Goal: Transaction & Acquisition: Download file/media

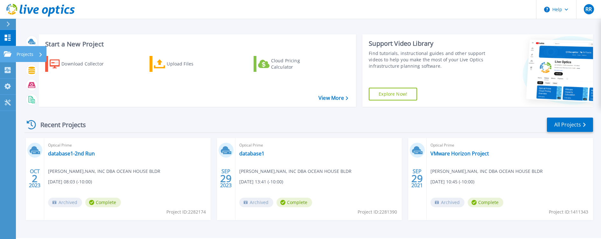
click at [26, 51] on p "Projects" at bounding box center [25, 54] width 17 height 17
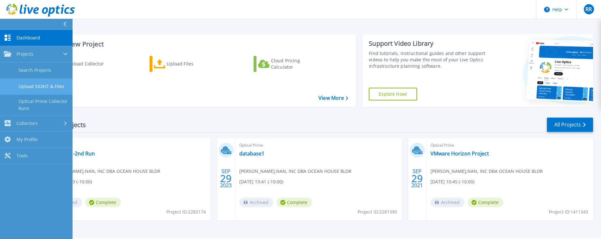
click at [39, 85] on link "Upload SIOKIT & Files" at bounding box center [36, 87] width 73 height 16
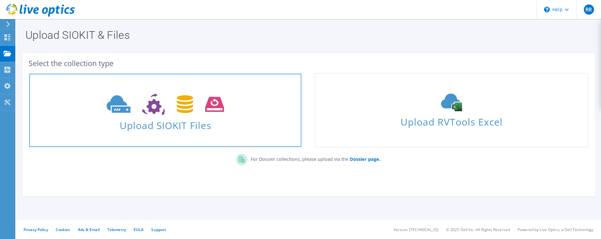
click at [210, 103] on use at bounding box center [165, 105] width 117 height 22
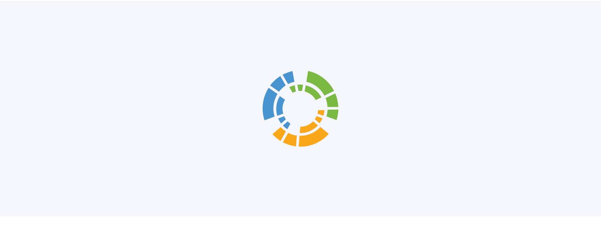
scroll to position [14, 0]
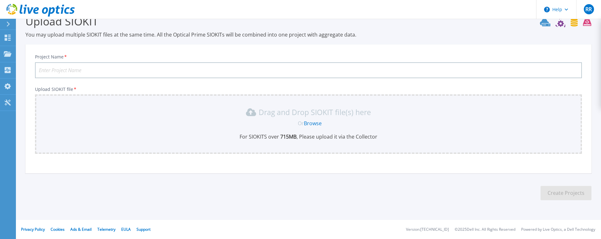
click at [318, 124] on link "Browse" at bounding box center [313, 123] width 18 height 7
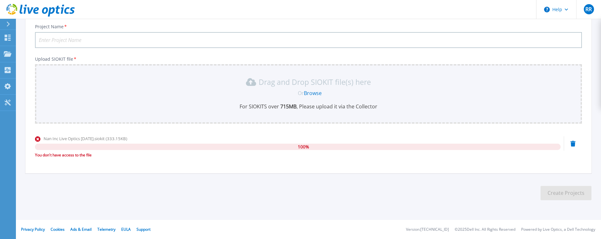
drag, startPoint x: 177, startPoint y: 8, endPoint x: 200, endPoint y: 54, distance: 51.8
click at [178, 11] on header "Help RR End User Ryan Ramiro rramiro@nanhawaii.com NAN, INC DBA OCEAN HOUSE BLD…" at bounding box center [300, 9] width 601 height 19
click at [316, 94] on link "Browse" at bounding box center [313, 93] width 18 height 7
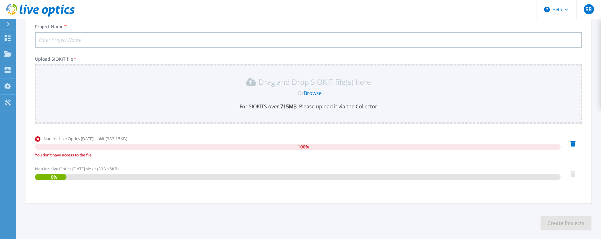
scroll to position [75, 0]
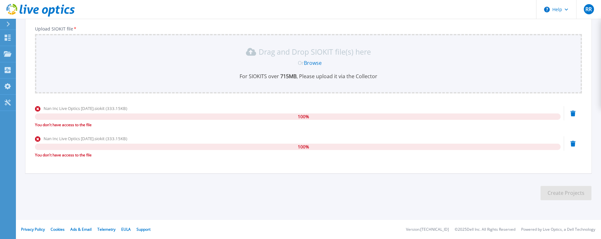
click at [572, 114] on div "Nan Inc Live Optics Aug 27 2025.siokit (333.15KB) 100 % You don't have access t…" at bounding box center [308, 118] width 547 height 27
click at [576, 114] on div "Nan Inc Live Optics Aug 27 2025.siokit (333.15KB) 100 % You don't have access t…" at bounding box center [308, 118] width 547 height 27
click at [573, 114] on icon at bounding box center [573, 114] width 5 height 6
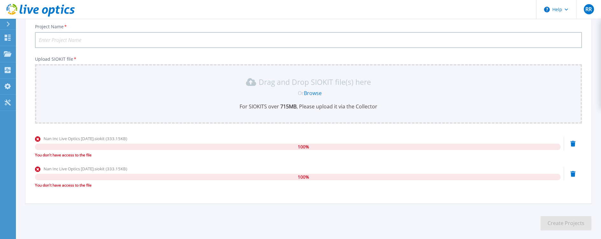
click at [573, 114] on div "Drag and Drop SIOKIT file(s) here Or Browse For SIOKITS over 715 MB , Please up…" at bounding box center [308, 94] width 547 height 60
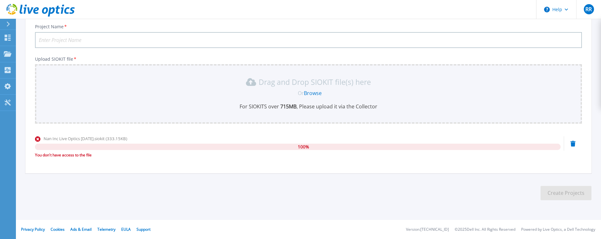
click at [576, 142] on div "Nan Inc Live Optics Aug 27 2025.siokit (333.15KB) 100 % You don't have access t…" at bounding box center [308, 149] width 547 height 27
click at [576, 143] on icon at bounding box center [573, 144] width 5 height 6
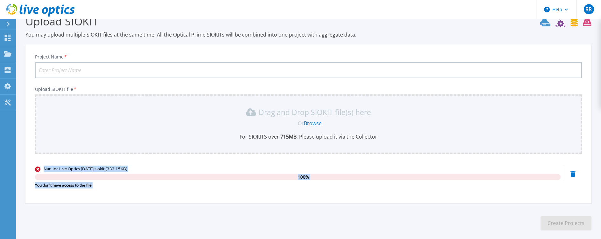
click at [575, 143] on div "Drag and Drop SIOKIT file(s) here Or Browse For SIOKITS over 715 MB , Please up…" at bounding box center [308, 125] width 547 height 60
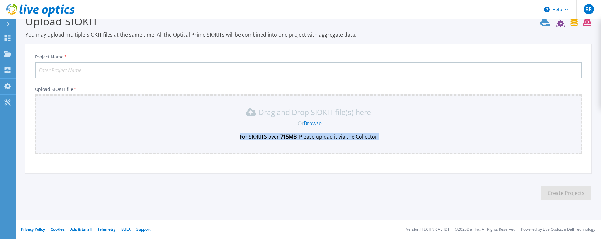
click at [575, 143] on div "Drag and Drop SIOKIT file(s) here Or Browse For SIOKITS over 715 MB , Please up…" at bounding box center [308, 125] width 547 height 60
click at [120, 70] on input "Project Name *" at bounding box center [308, 70] width 547 height 16
type input "Upload 2025 Nan Inc"
click at [316, 125] on link "Browse" at bounding box center [313, 123] width 18 height 7
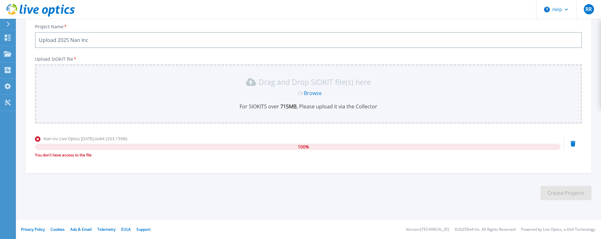
click at [572, 144] on icon at bounding box center [573, 144] width 5 height 6
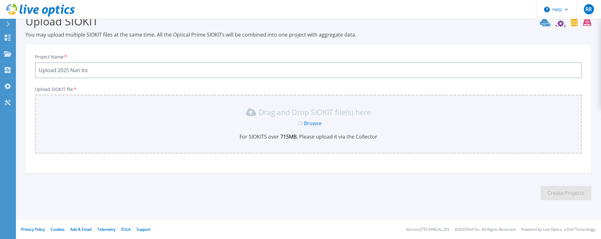
scroll to position [0, 0]
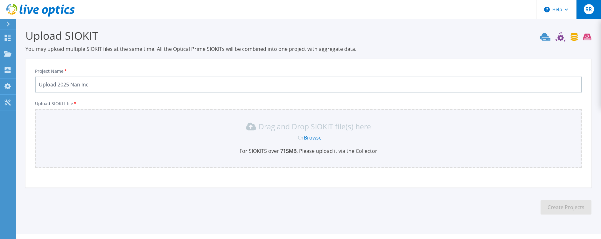
click at [586, 9] on span "RR" at bounding box center [589, 9] width 6 height 5
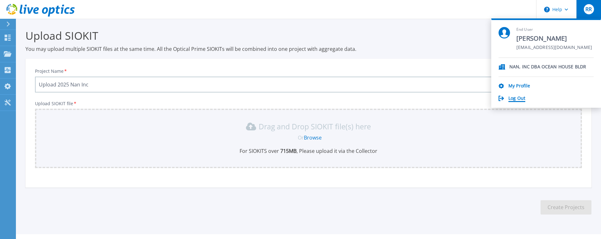
click at [520, 99] on link "Log Out" at bounding box center [517, 99] width 17 height 6
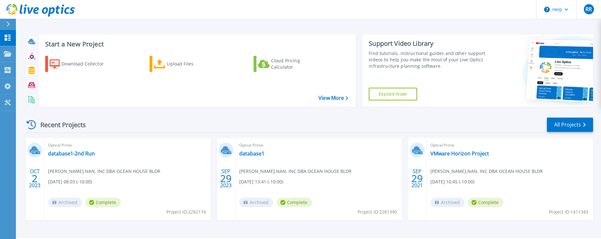
scroll to position [18, 0]
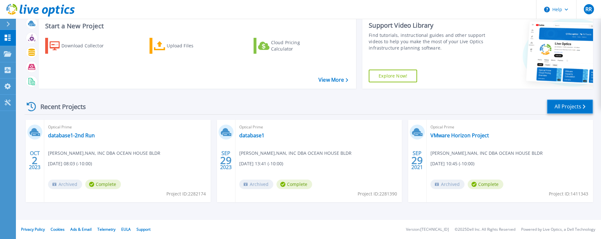
click at [569, 107] on link "All Projects" at bounding box center [570, 107] width 46 height 14
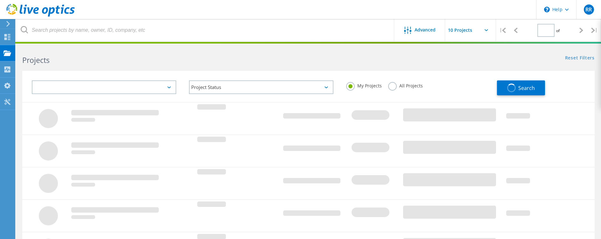
type input "1"
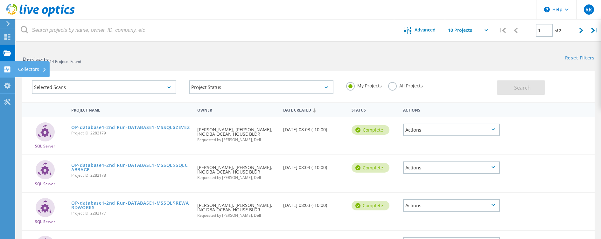
click at [25, 68] on div "Collectors" at bounding box center [32, 69] width 28 height 4
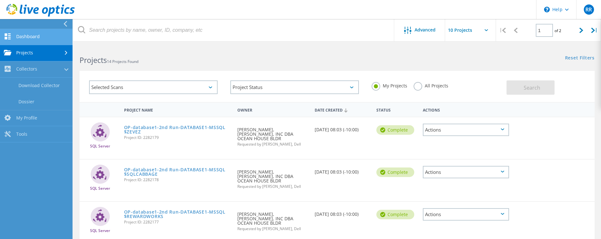
click at [46, 34] on link "Dashboard" at bounding box center [36, 37] width 73 height 16
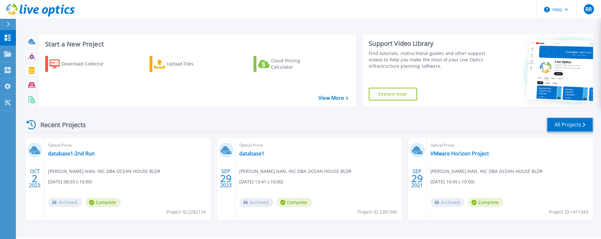
click at [569, 127] on link "All Projects" at bounding box center [570, 125] width 46 height 14
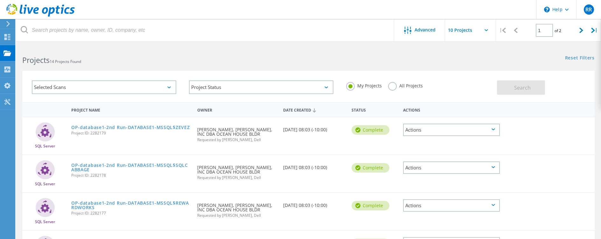
click at [465, 31] on input "text" at bounding box center [477, 30] width 64 height 22
click at [421, 33] on div "Advanced" at bounding box center [419, 31] width 51 height 8
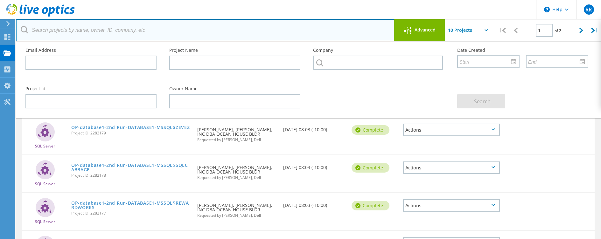
click at [251, 21] on input "text" at bounding box center [205, 30] width 379 height 22
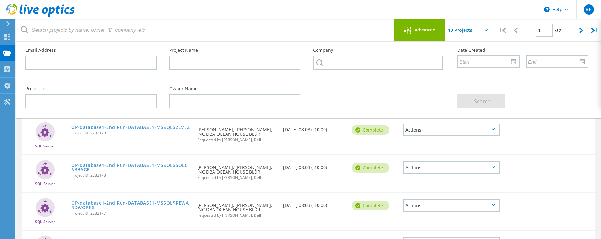
click at [562, 131] on div "SQL Server OP-database1-2nd Run-DATABASE1-MSSQL$ZEVEZ Project ID: 2282179 Reque…" at bounding box center [308, 135] width 573 height 37
drag, startPoint x: 557, startPoint y: 129, endPoint x: 560, endPoint y: 121, distance: 9.2
click at [557, 129] on div "SQL Server OP-database1-2nd Run-DATABASE1-MSSQL$ZEVEZ Project ID: 2282179 Reque…" at bounding box center [308, 135] width 573 height 37
click at [423, 28] on span "Advanced" at bounding box center [425, 30] width 21 height 4
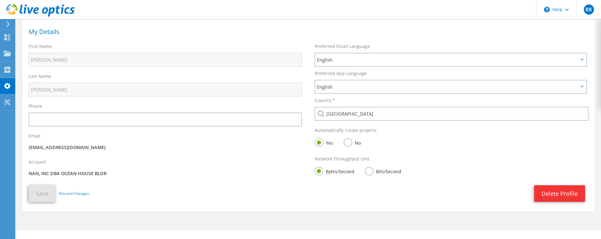
scroll to position [43, 0]
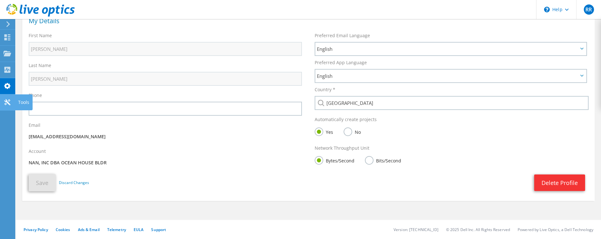
click at [21, 102] on div "Tools" at bounding box center [24, 103] width 18 height 16
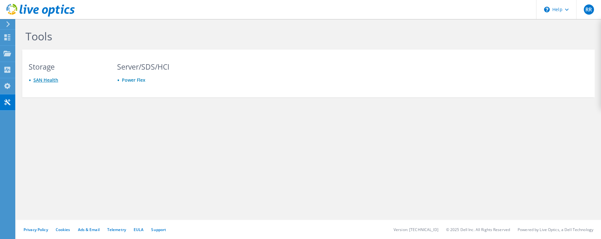
click at [52, 81] on link "SAN Health" at bounding box center [45, 80] width 25 height 6
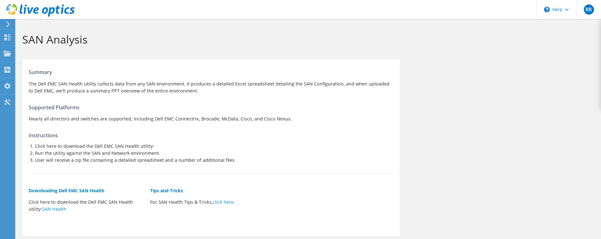
scroll to position [32, 0]
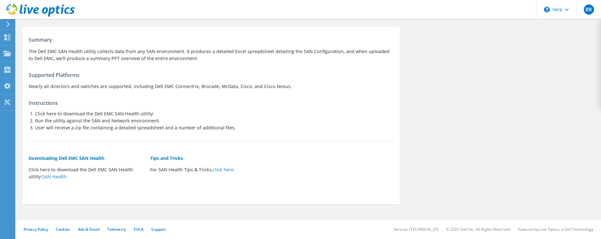
click at [10, 22] on icon at bounding box center [8, 24] width 5 height 6
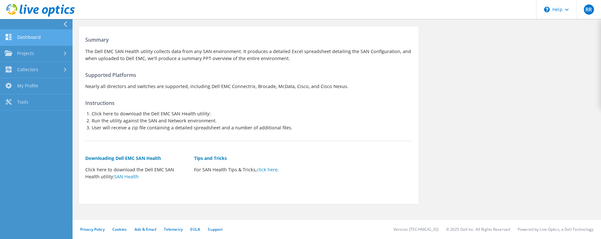
click at [32, 38] on link "Dashboard" at bounding box center [36, 38] width 73 height 16
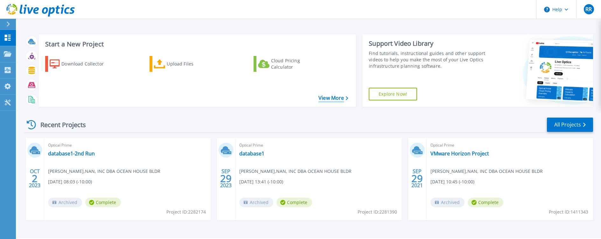
click at [335, 96] on link "View More" at bounding box center [334, 98] width 30 height 6
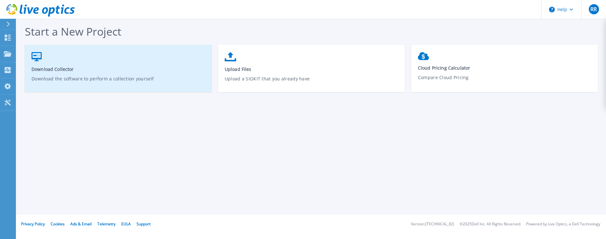
click at [151, 85] on p "Download the software to perform a collection yourself" at bounding box center [119, 82] width 174 height 15
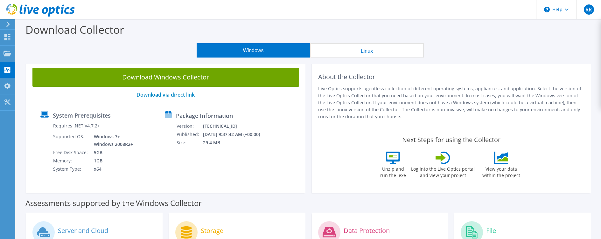
click at [171, 98] on link "Download via direct link" at bounding box center [166, 94] width 58 height 7
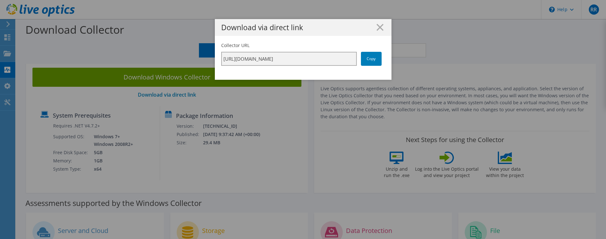
click at [322, 62] on input "https://app.liveoptics.com/collector/direct?request=5ae8c932-44e5-44e6-a72b-9f1…" at bounding box center [289, 59] width 136 height 14
click at [368, 61] on link "Copy" at bounding box center [371, 59] width 21 height 14
